Goal: Information Seeking & Learning: Find specific fact

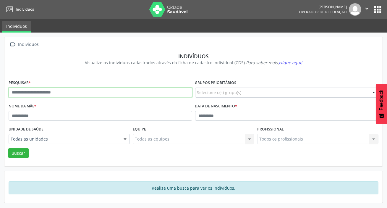
click at [51, 91] on input "text" at bounding box center [101, 93] width 184 height 10
click at [8, 148] on button "Buscar" at bounding box center [18, 153] width 20 height 10
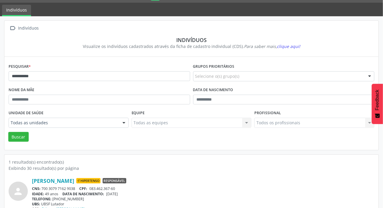
scroll to position [33, 0]
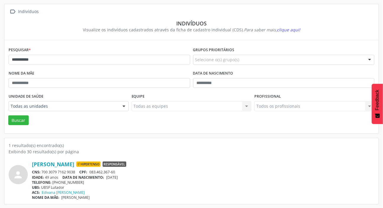
drag, startPoint x: 42, startPoint y: 171, endPoint x: 75, endPoint y: 172, distance: 32.9
click at [75, 172] on div "CNS: 700 3079 7162 9038 CPF: 083.462.367-60" at bounding box center [203, 172] width 343 height 5
copy div "700 3079 7162 9038"
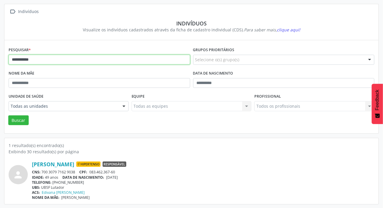
click at [52, 58] on input "**********" at bounding box center [100, 60] width 182 height 10
type input "*"
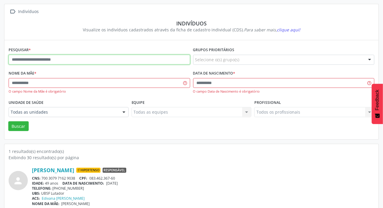
scroll to position [0, 0]
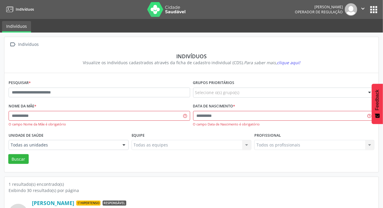
click at [370, 4] on button "apps" at bounding box center [374, 9] width 10 height 10
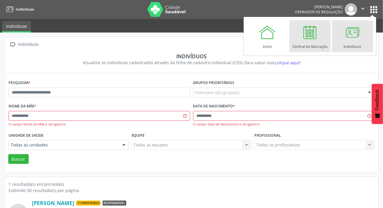
click at [316, 28] on div at bounding box center [310, 32] width 18 height 18
